Goal: Contribute content

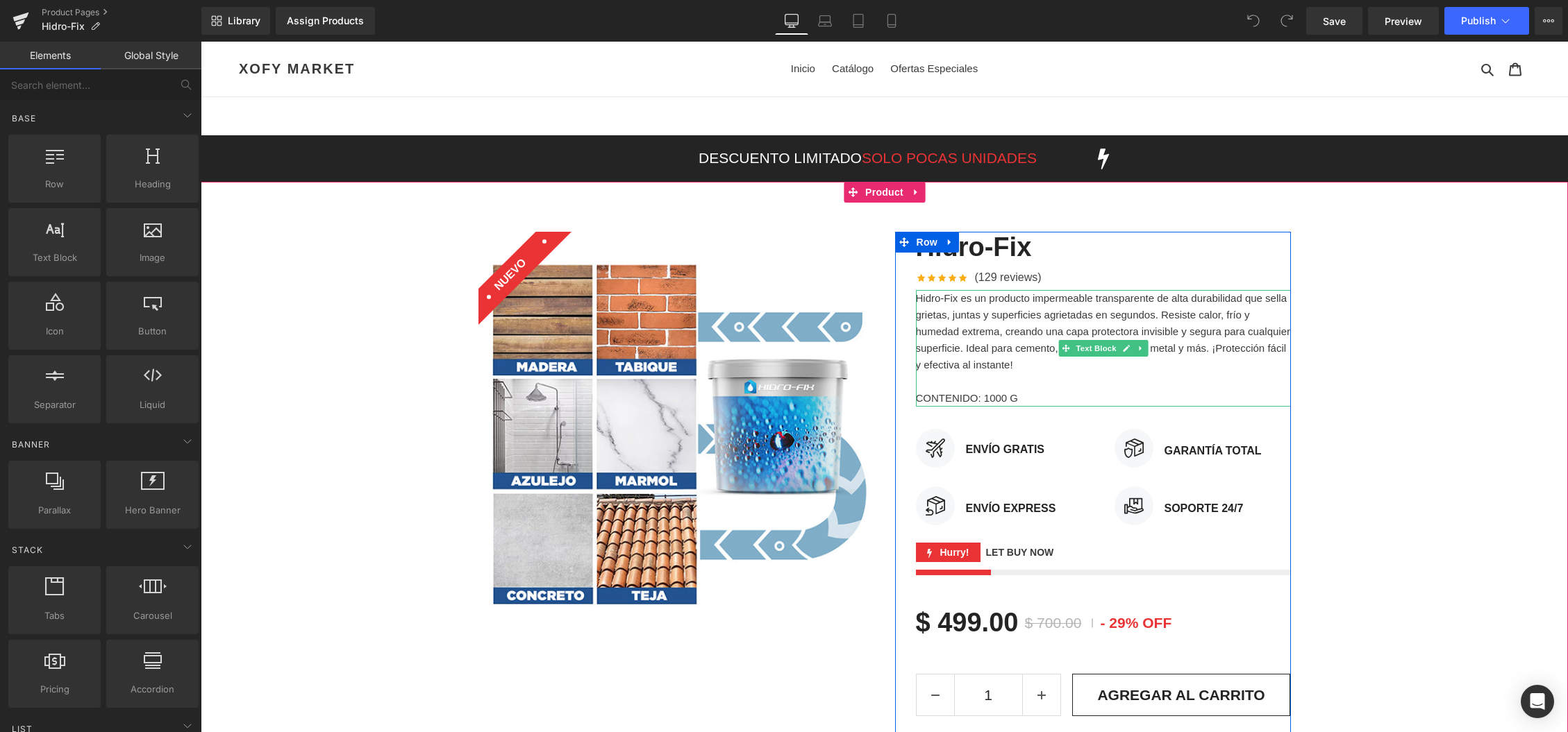
click at [994, 395] on p "CONTENIDO: 1000 G" at bounding box center [1103, 398] width 375 height 17
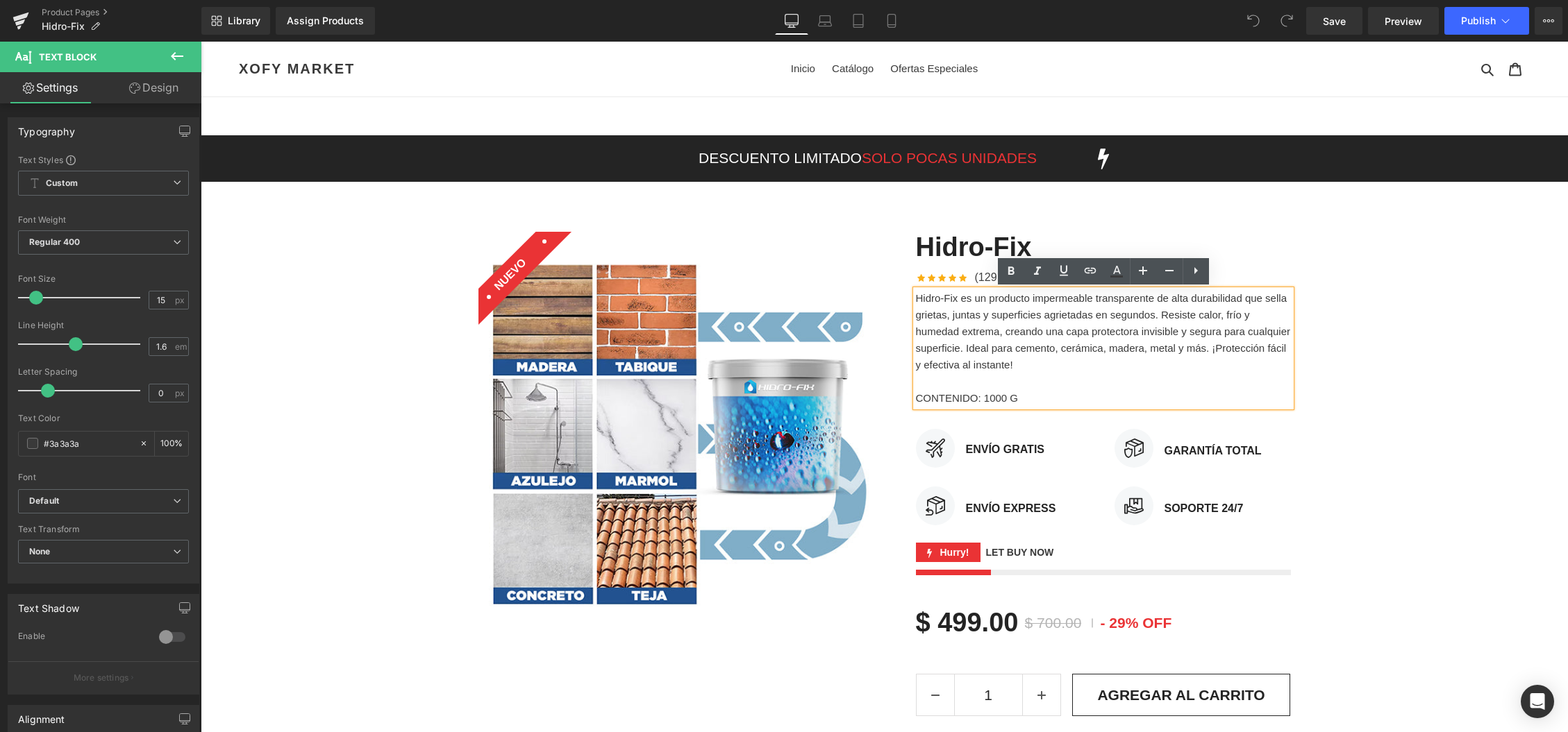
click at [948, 398] on p "CONTENIDO: 1000 G" at bounding box center [1103, 398] width 375 height 17
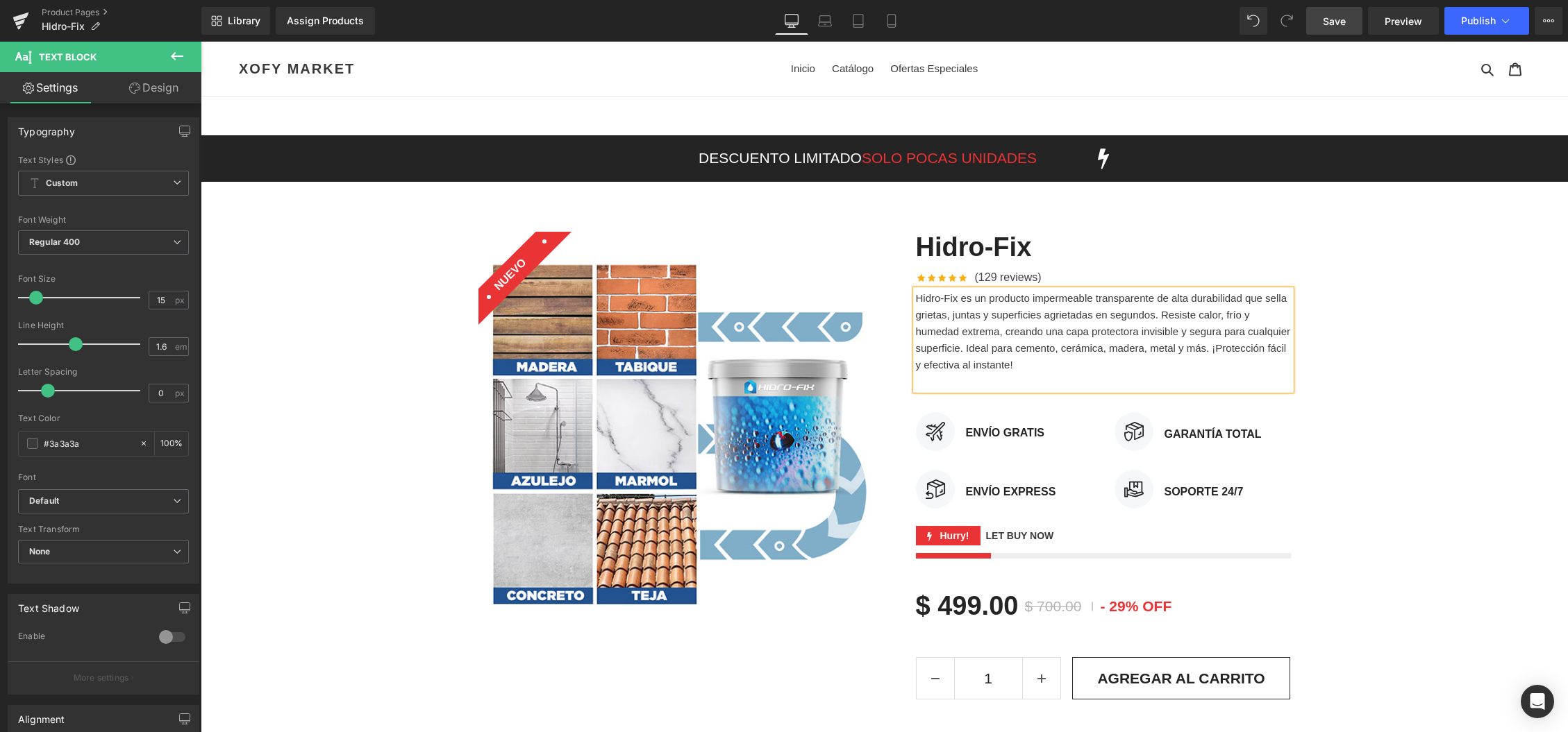
click at [1342, 24] on span "Save" at bounding box center [1334, 21] width 23 height 14
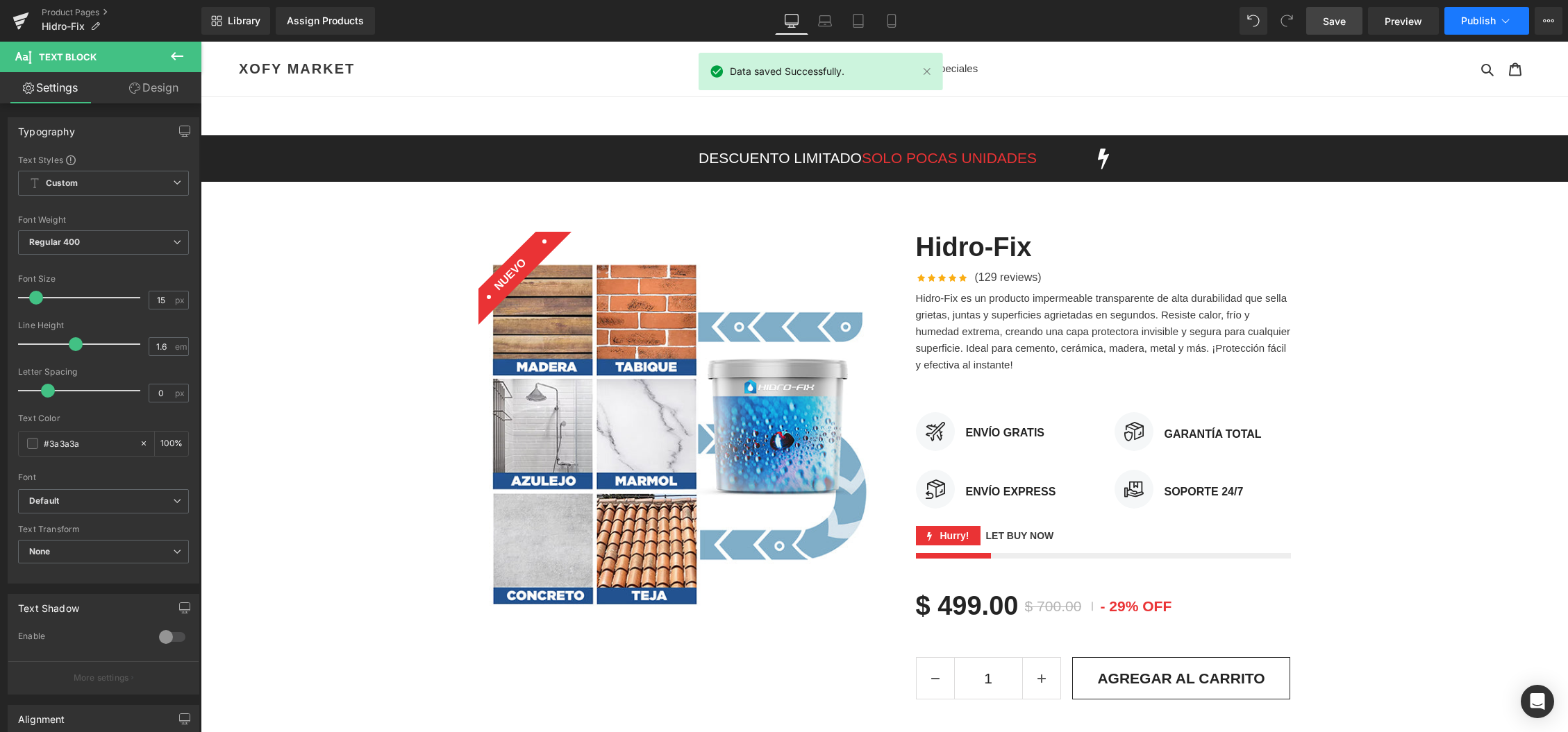
click at [1473, 18] on span "Publish" at bounding box center [1478, 21] width 34 height 11
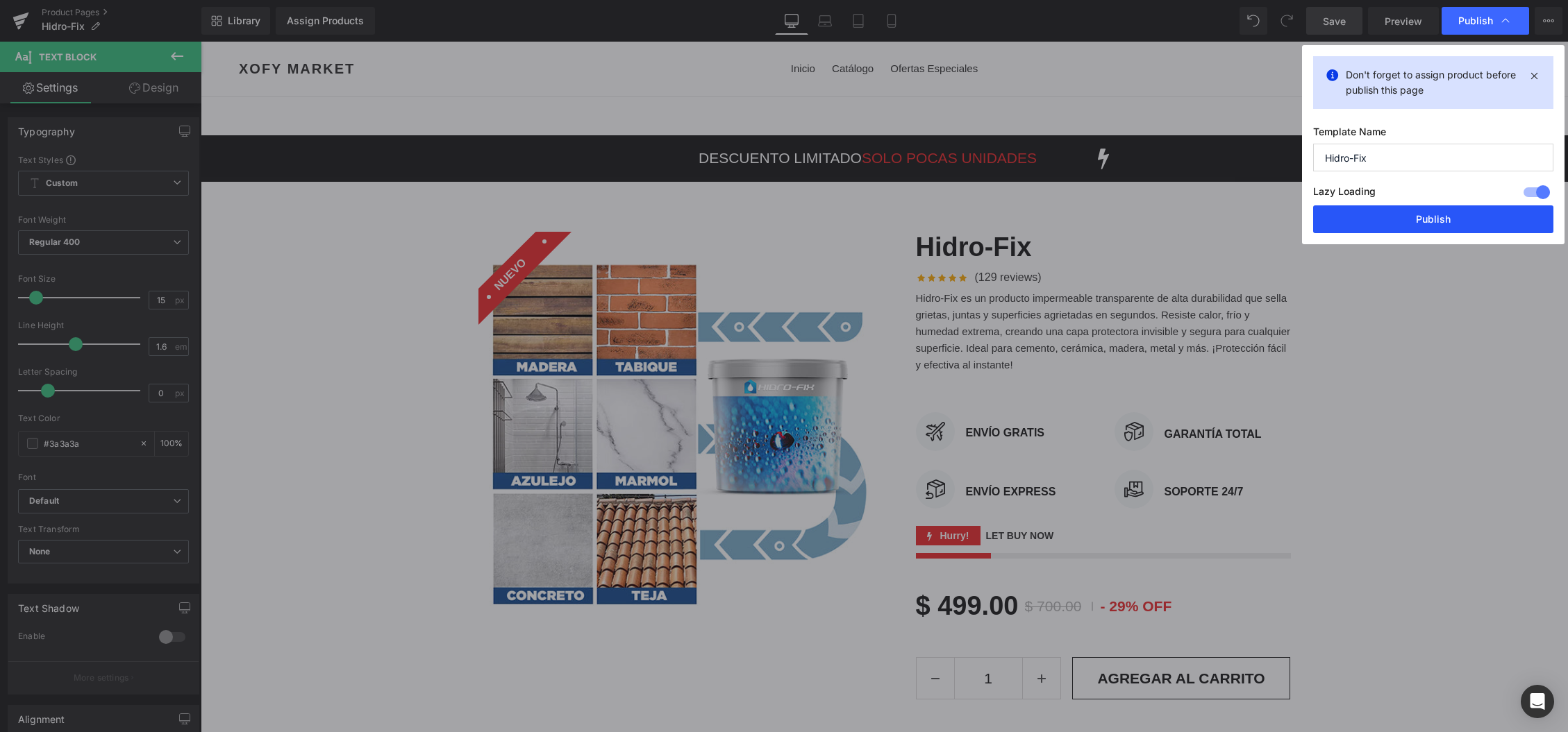
click at [1461, 223] on button "Publish" at bounding box center [1434, 219] width 240 height 28
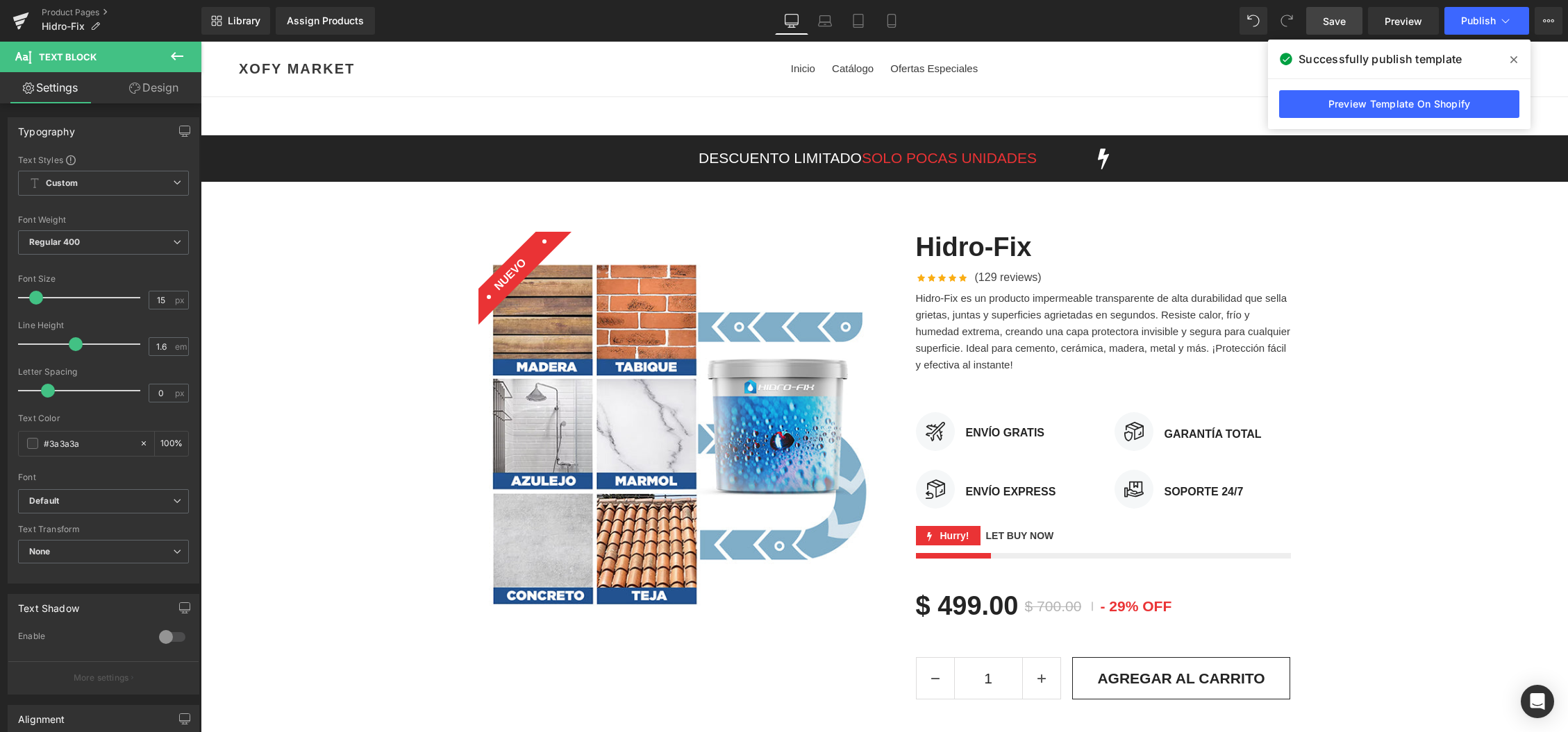
click at [1485, 359] on div "Sale Off (P) Image NUEVO Text Block Row Hidro-Fix (P) Title Icon Icon" at bounding box center [884, 491] width 1367 height 560
